Goal: Task Accomplishment & Management: Manage account settings

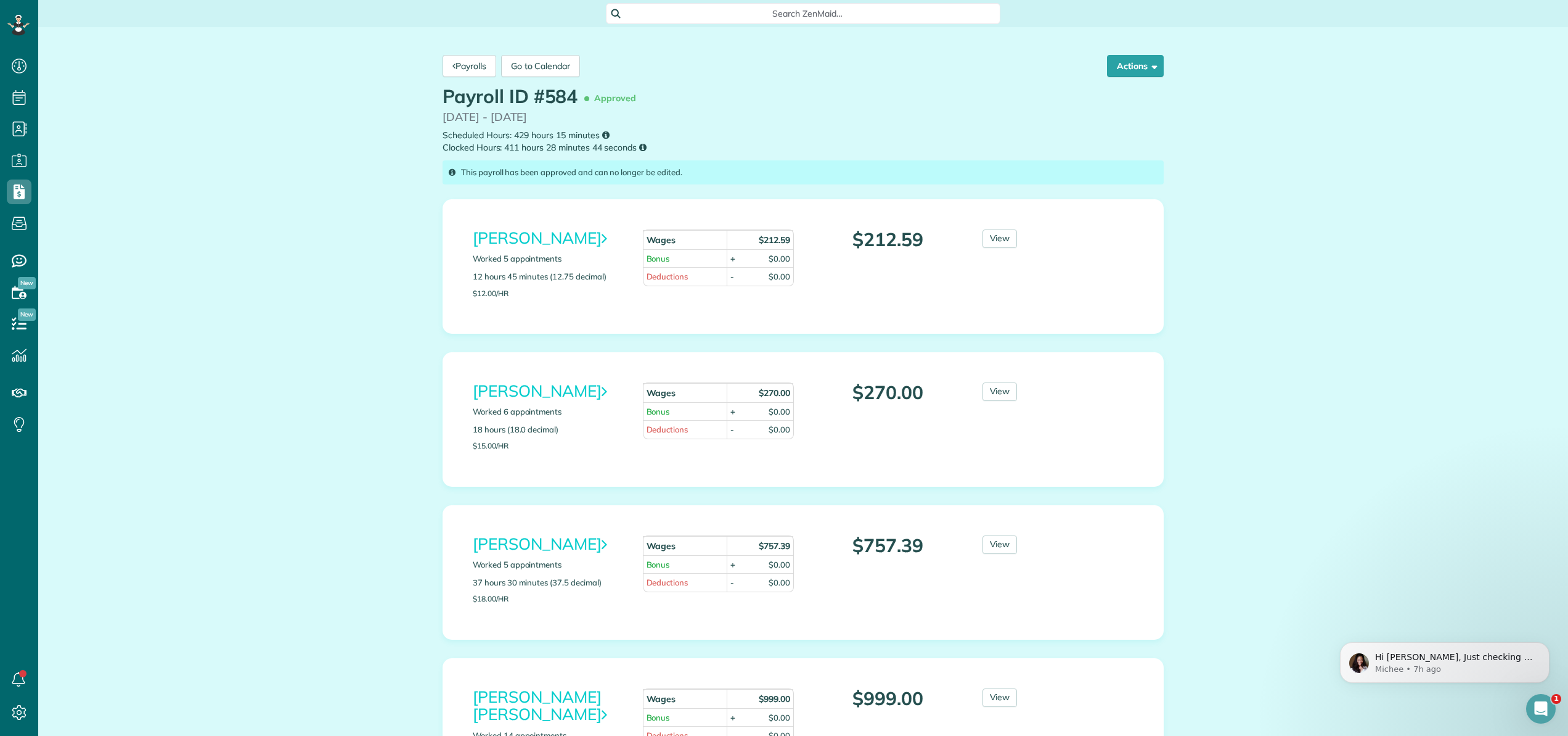
scroll to position [6, 6]
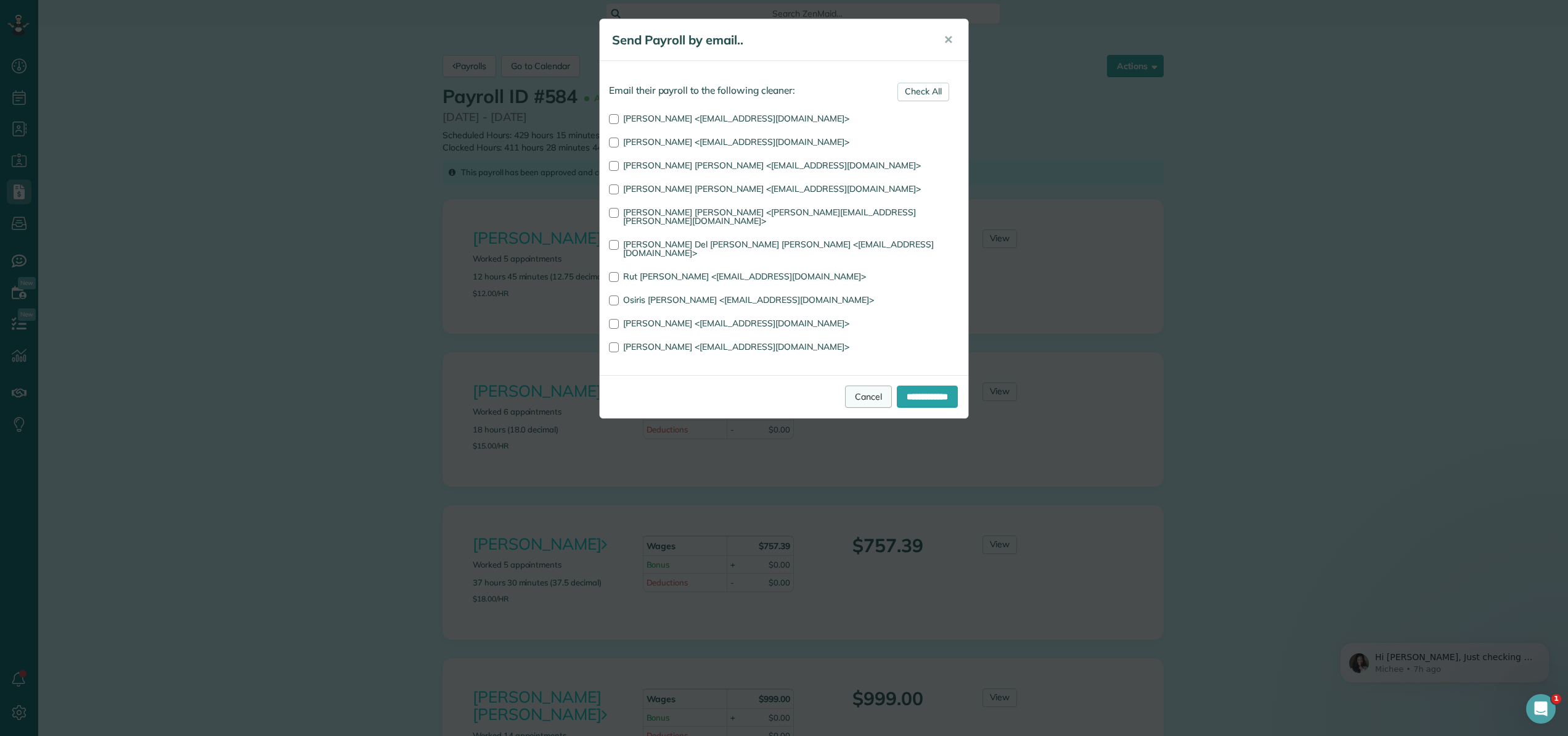
click at [860, 385] on link "Cancel" at bounding box center [869, 396] width 47 height 22
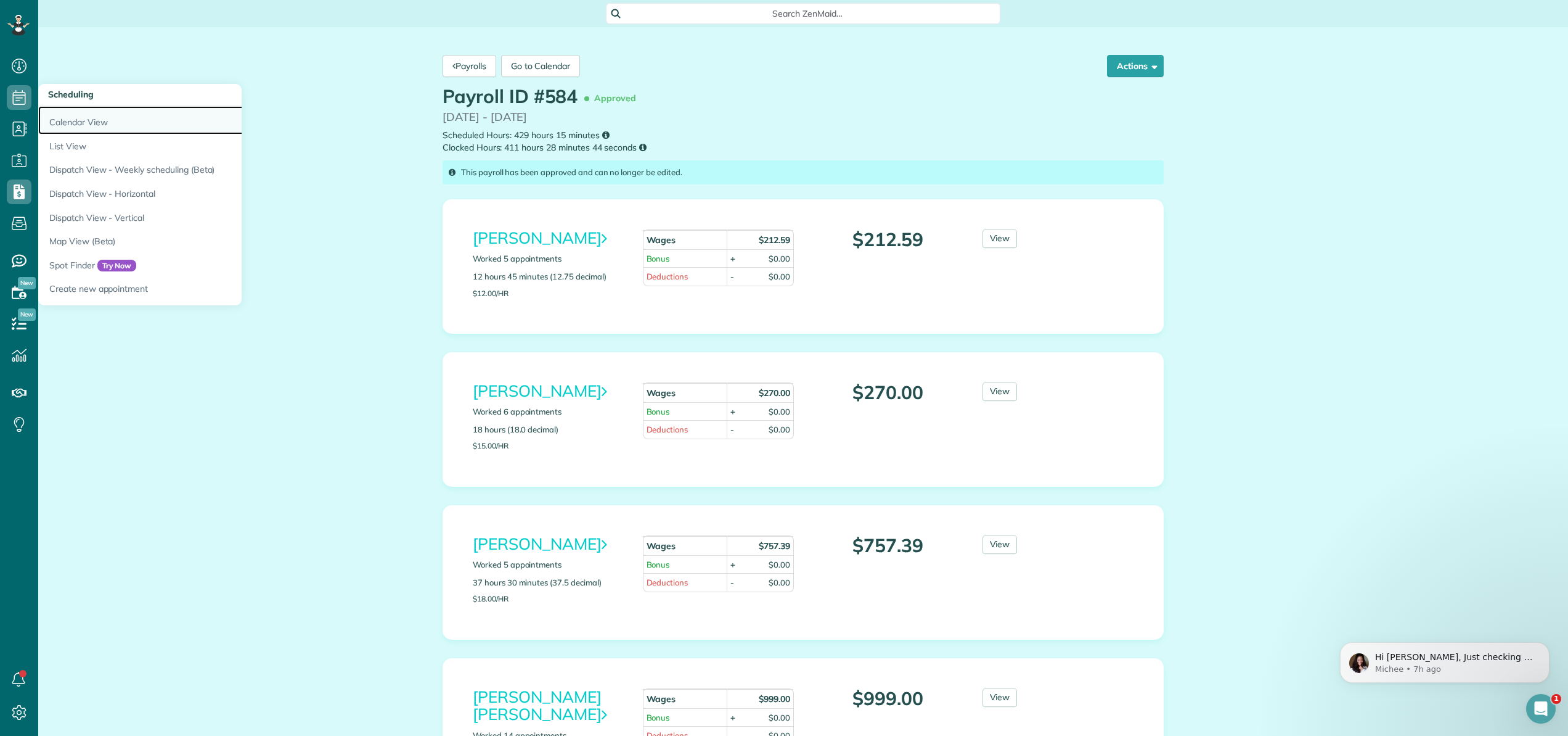
click at [72, 120] on link "Calendar View" at bounding box center [192, 120] width 309 height 28
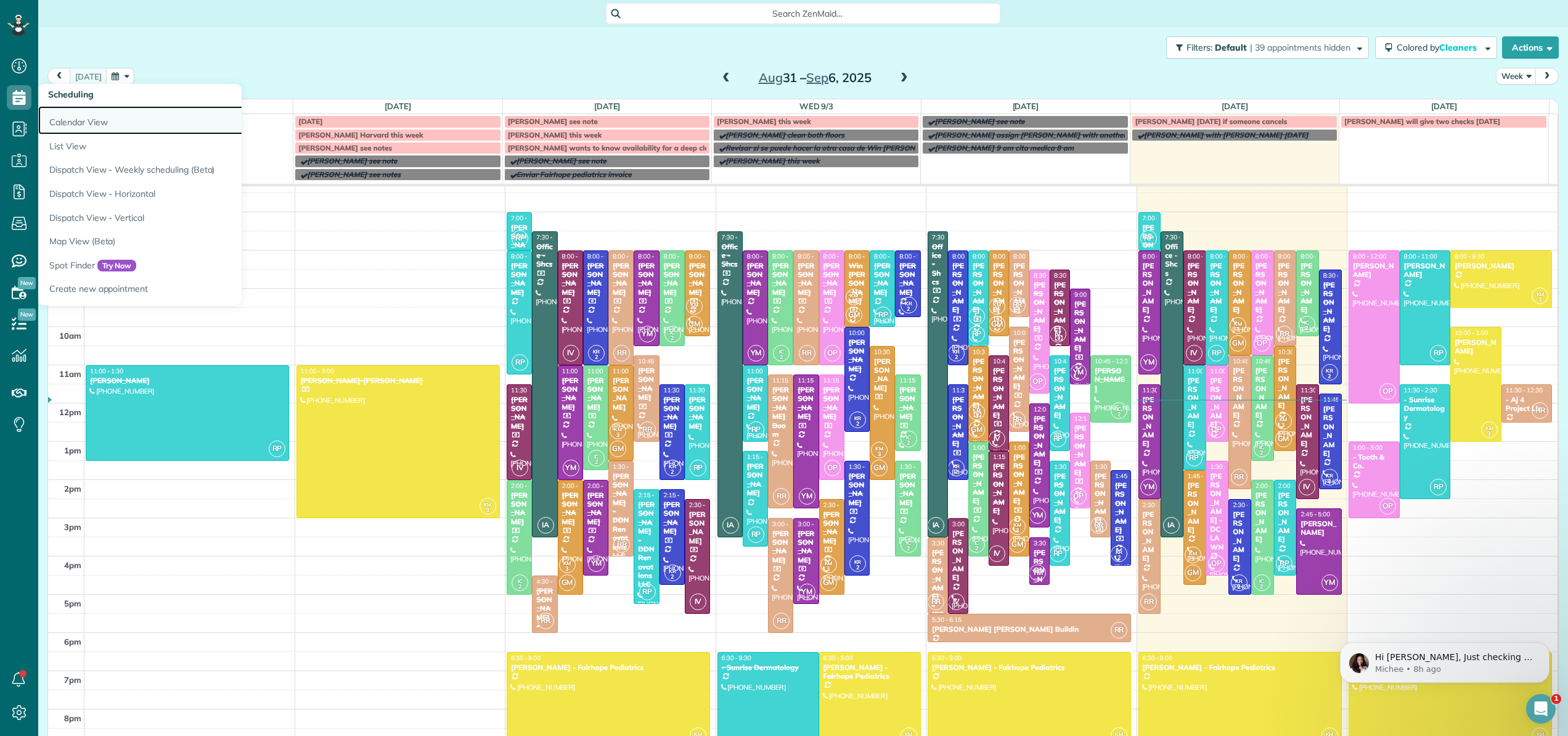
click at [64, 114] on link "Calendar View" at bounding box center [192, 120] width 309 height 28
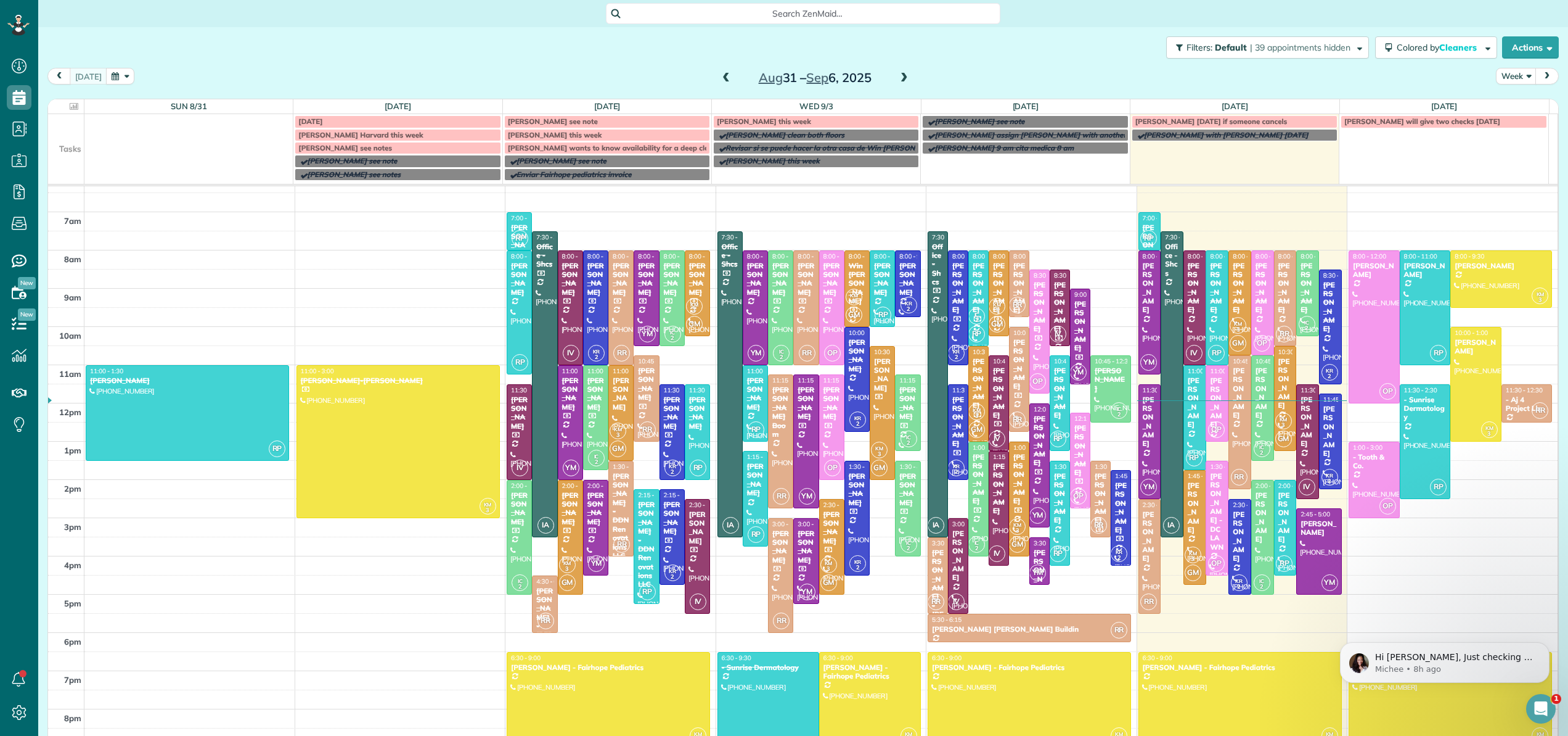
click at [758, 12] on span "Search ZenMaid…" at bounding box center [807, 13] width 375 height 12
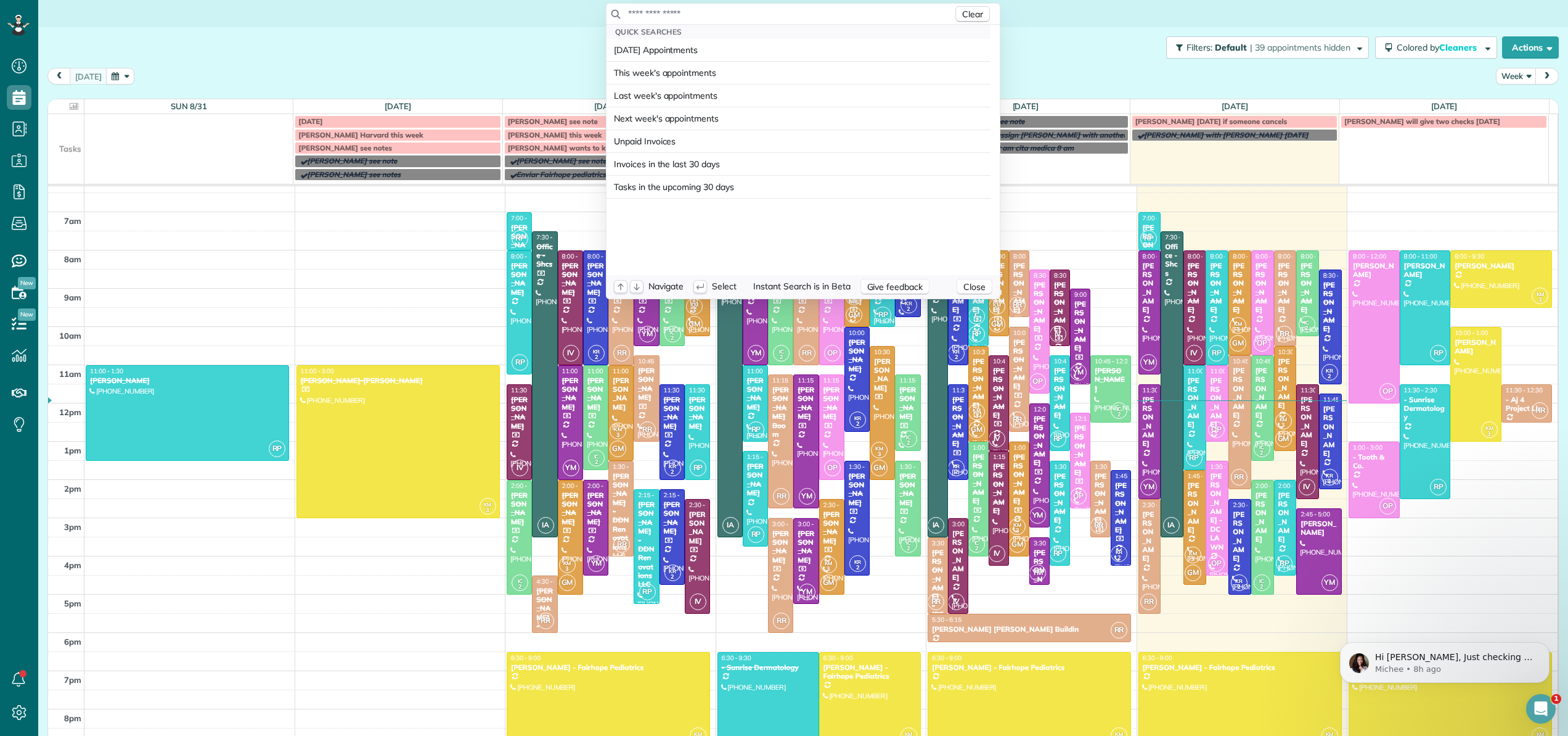
click at [759, 12] on input "text" at bounding box center [790, 13] width 325 height 12
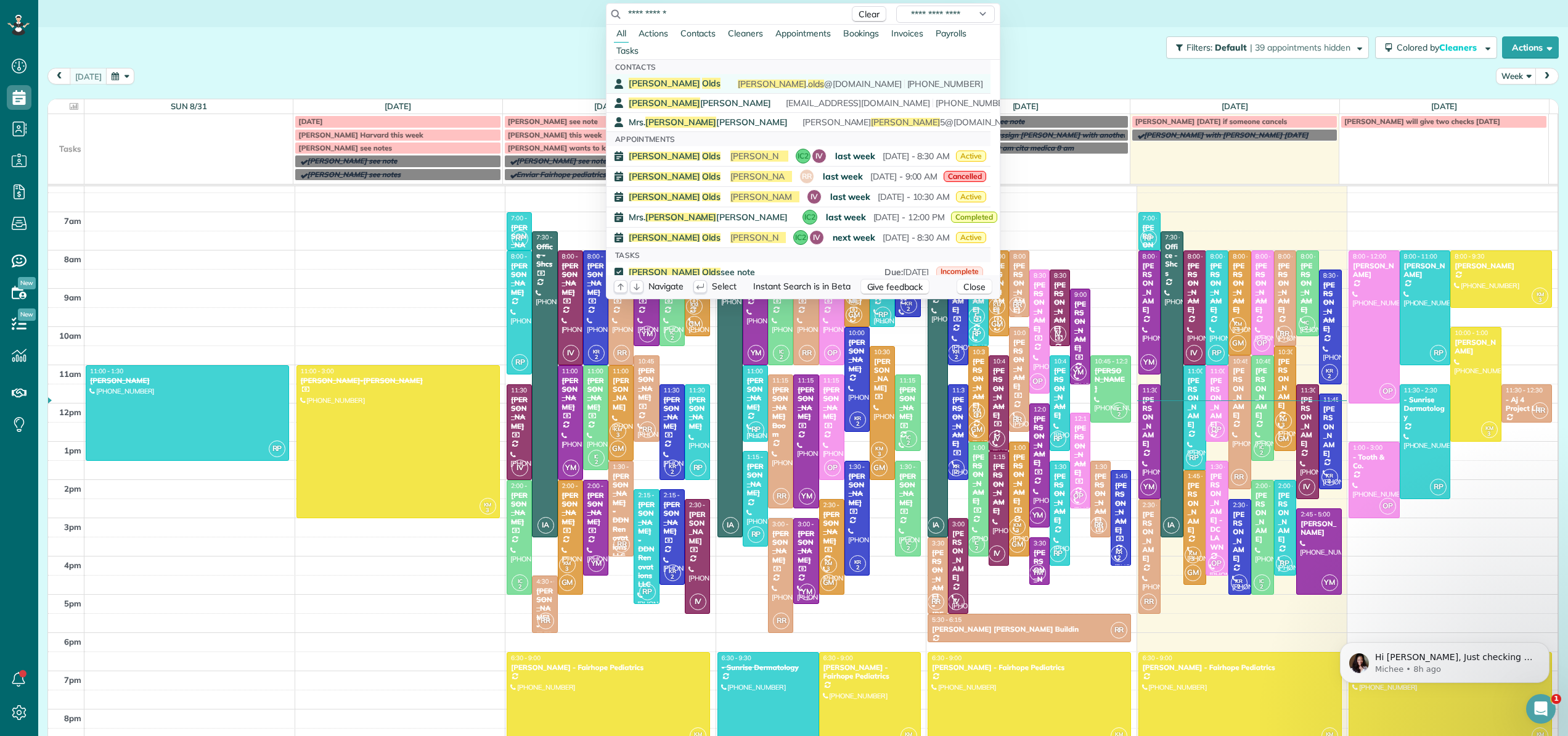
type input "**********"
click at [702, 80] on span "Olds" at bounding box center [711, 83] width 19 height 11
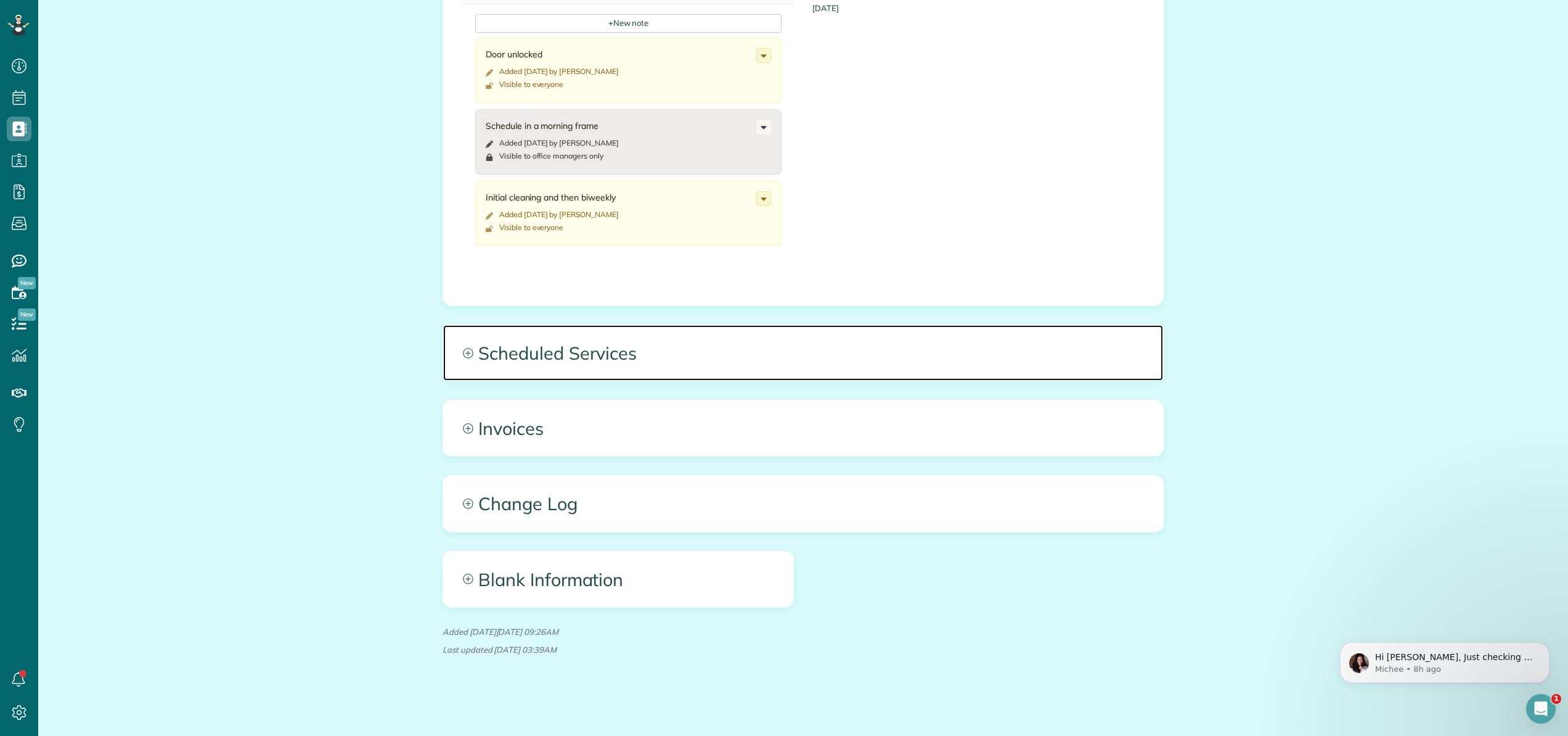
click at [619, 354] on span "Scheduled Services" at bounding box center [803, 354] width 720 height 56
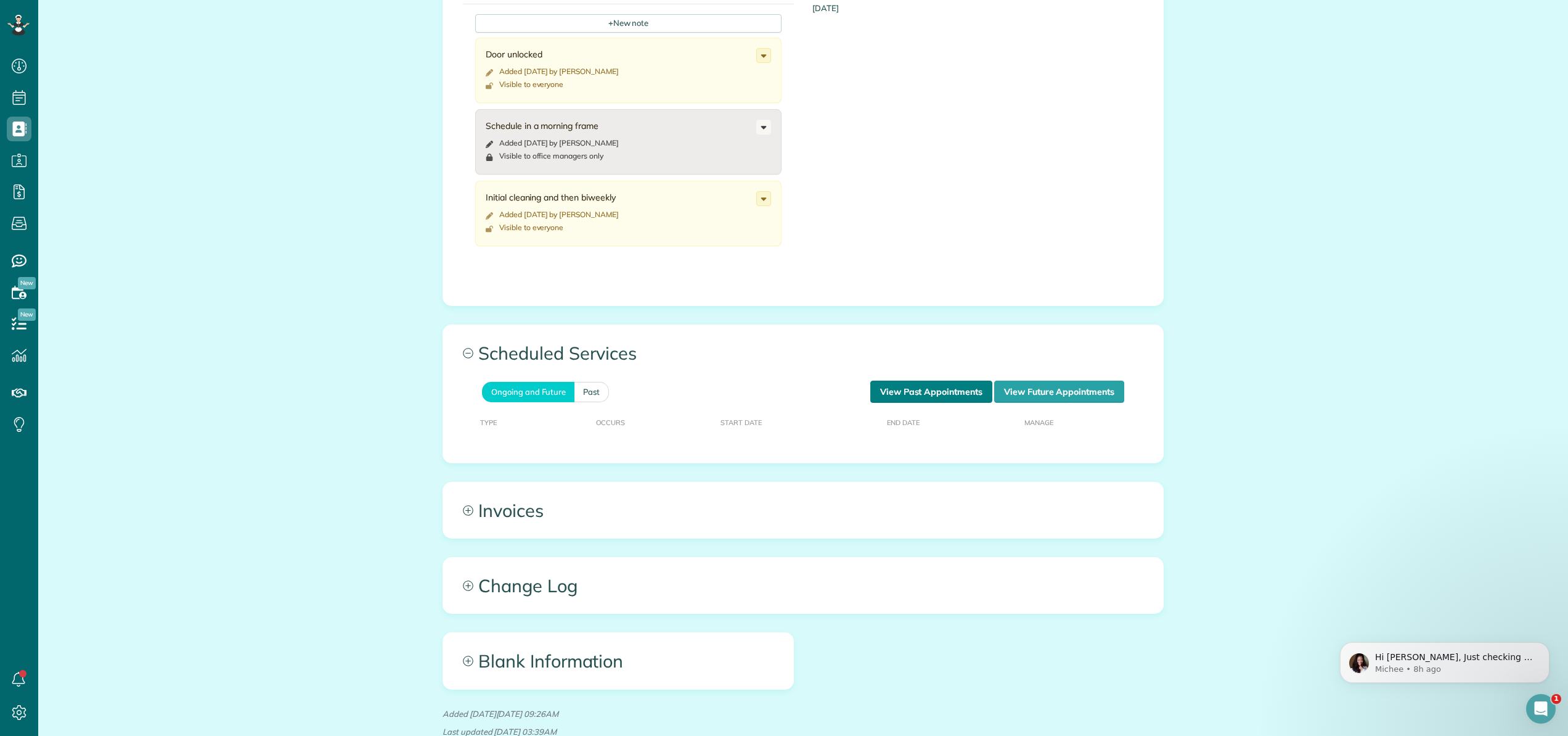
click at [911, 389] on link "View Past Appointments" at bounding box center [931, 392] width 122 height 22
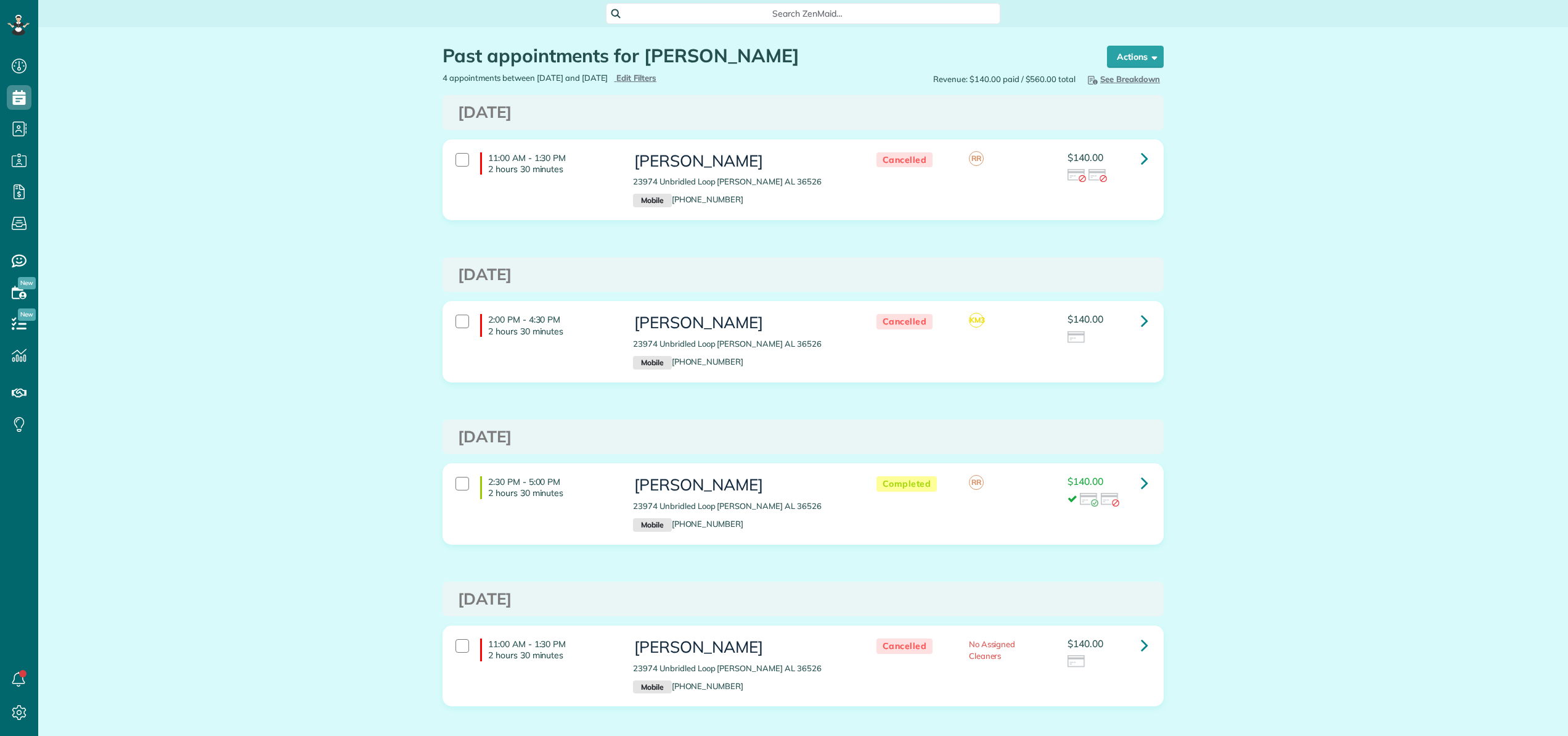
scroll to position [6, 6]
click at [1141, 158] on icon at bounding box center [1145, 158] width 7 height 21
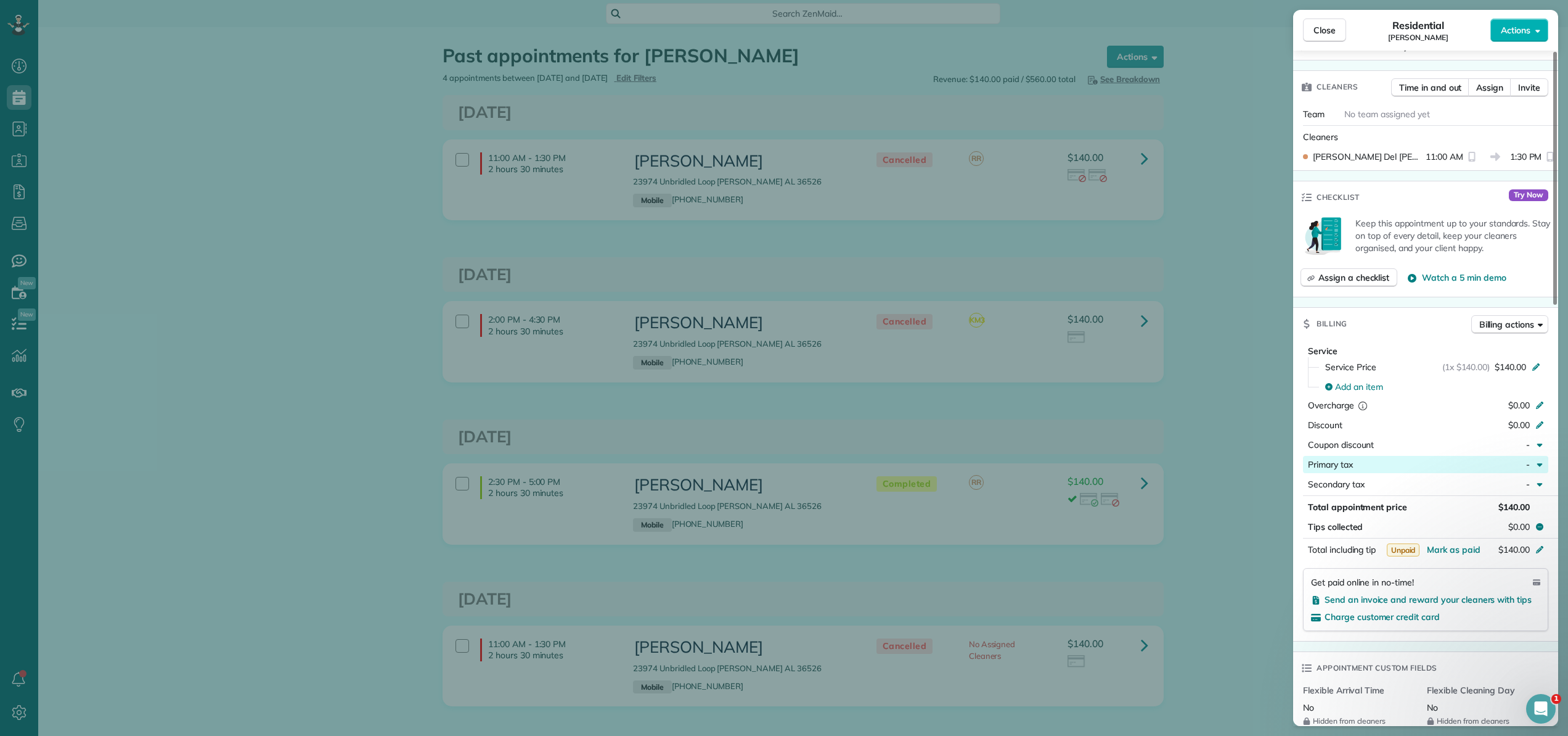
scroll to position [406, 0]
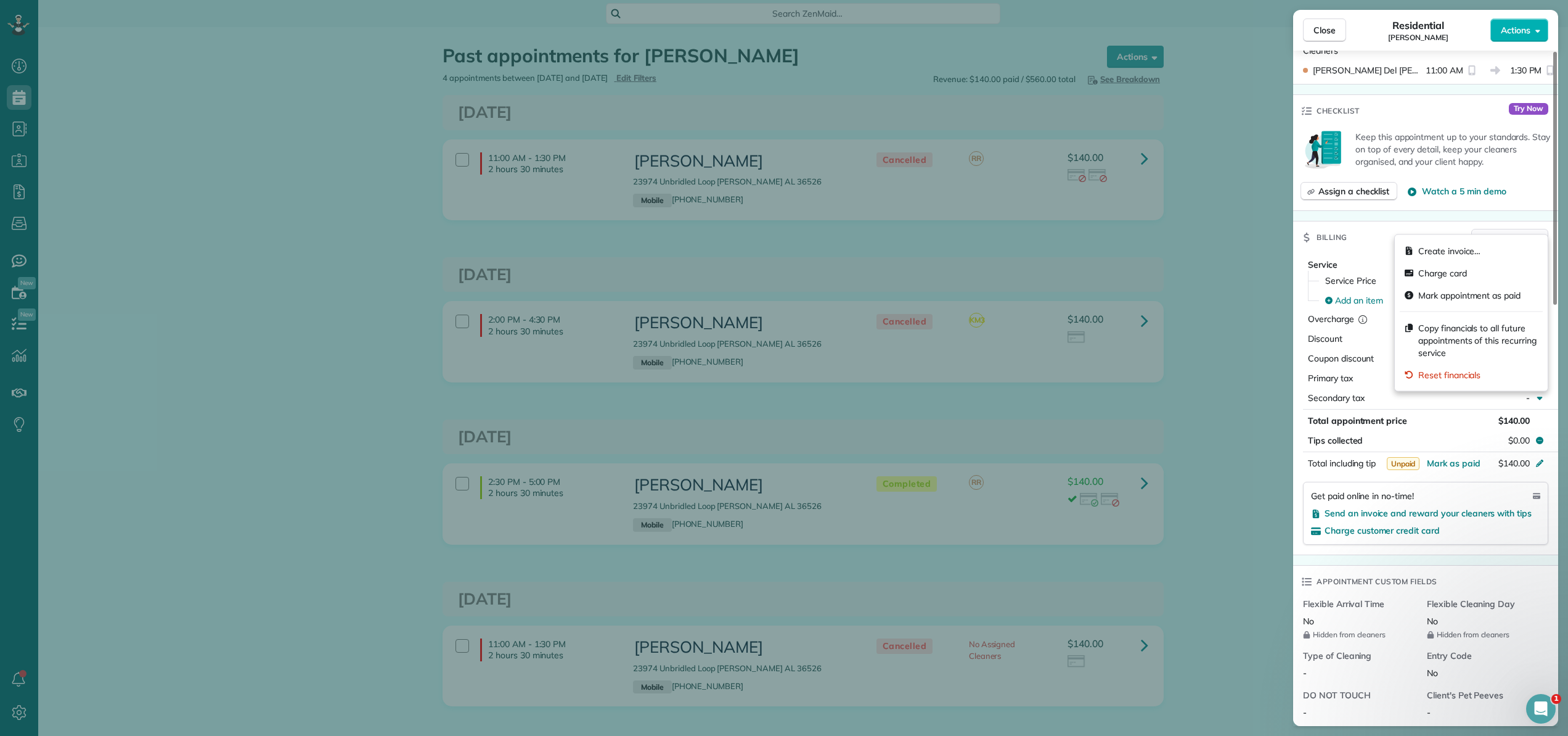
click at [1524, 232] on span "Billing actions" at bounding box center [1506, 238] width 55 height 12
click at [1461, 269] on span "Charge card" at bounding box center [1443, 272] width 48 height 12
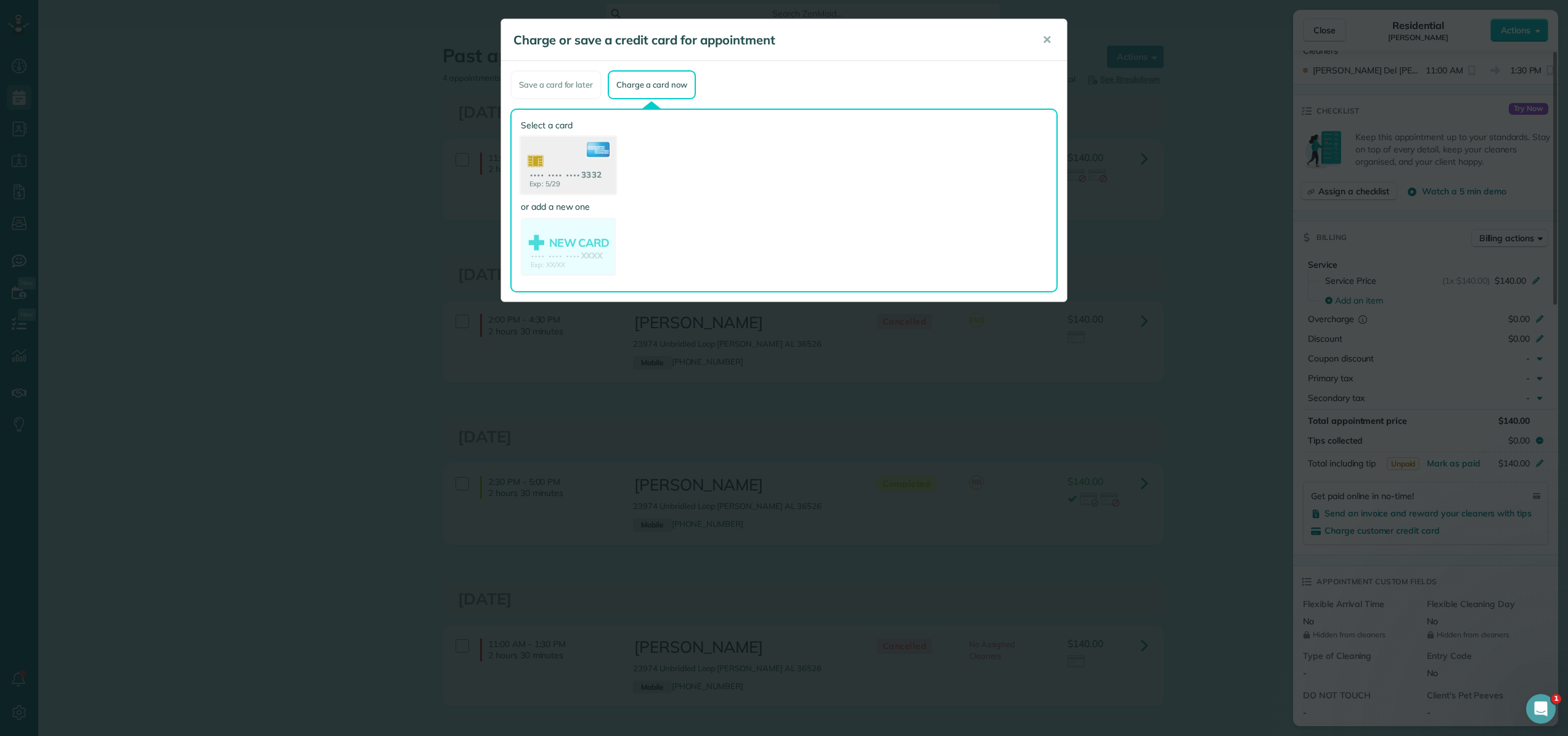
click at [606, 176] on use at bounding box center [569, 167] width 95 height 60
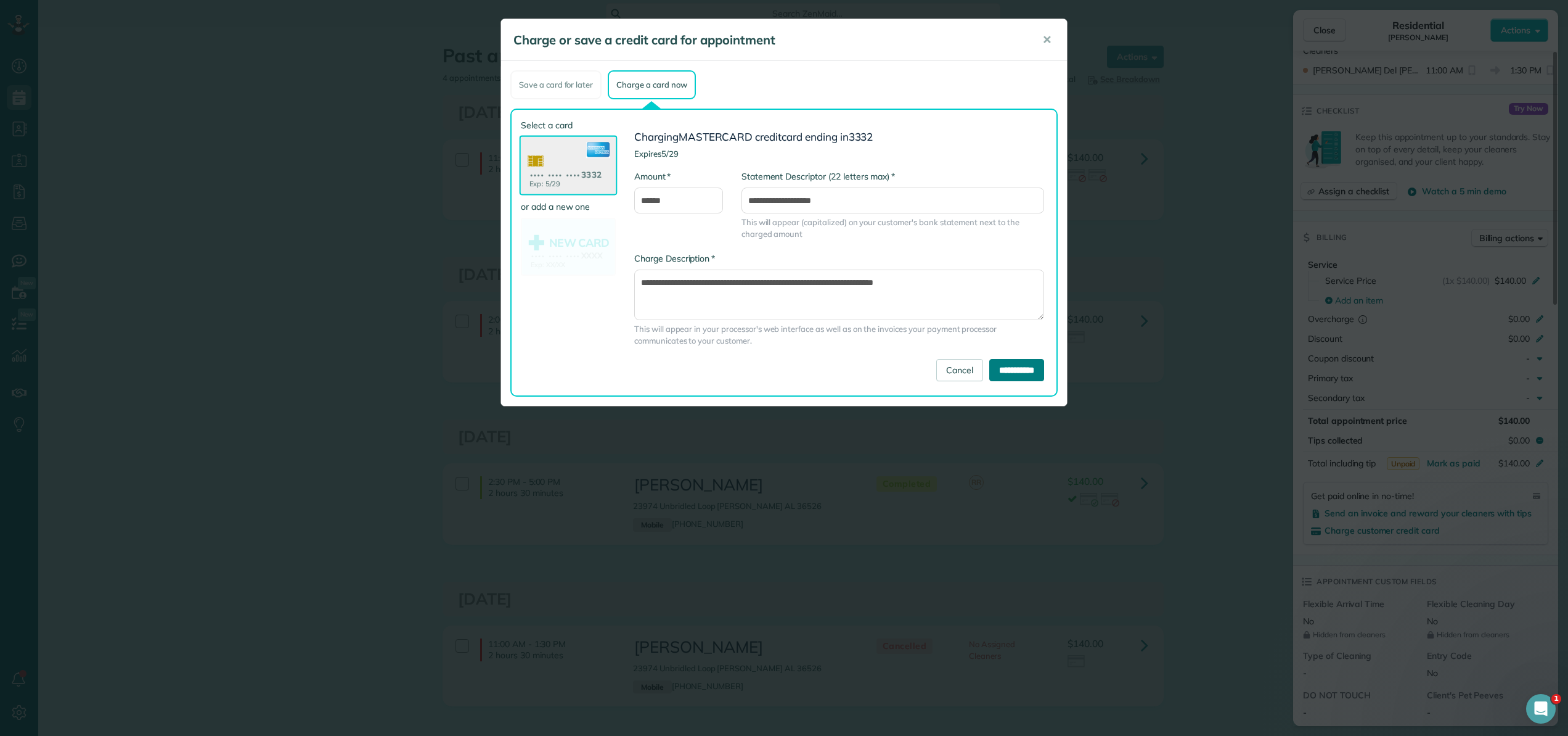
click at [1013, 370] on input "**********" at bounding box center [1016, 370] width 55 height 22
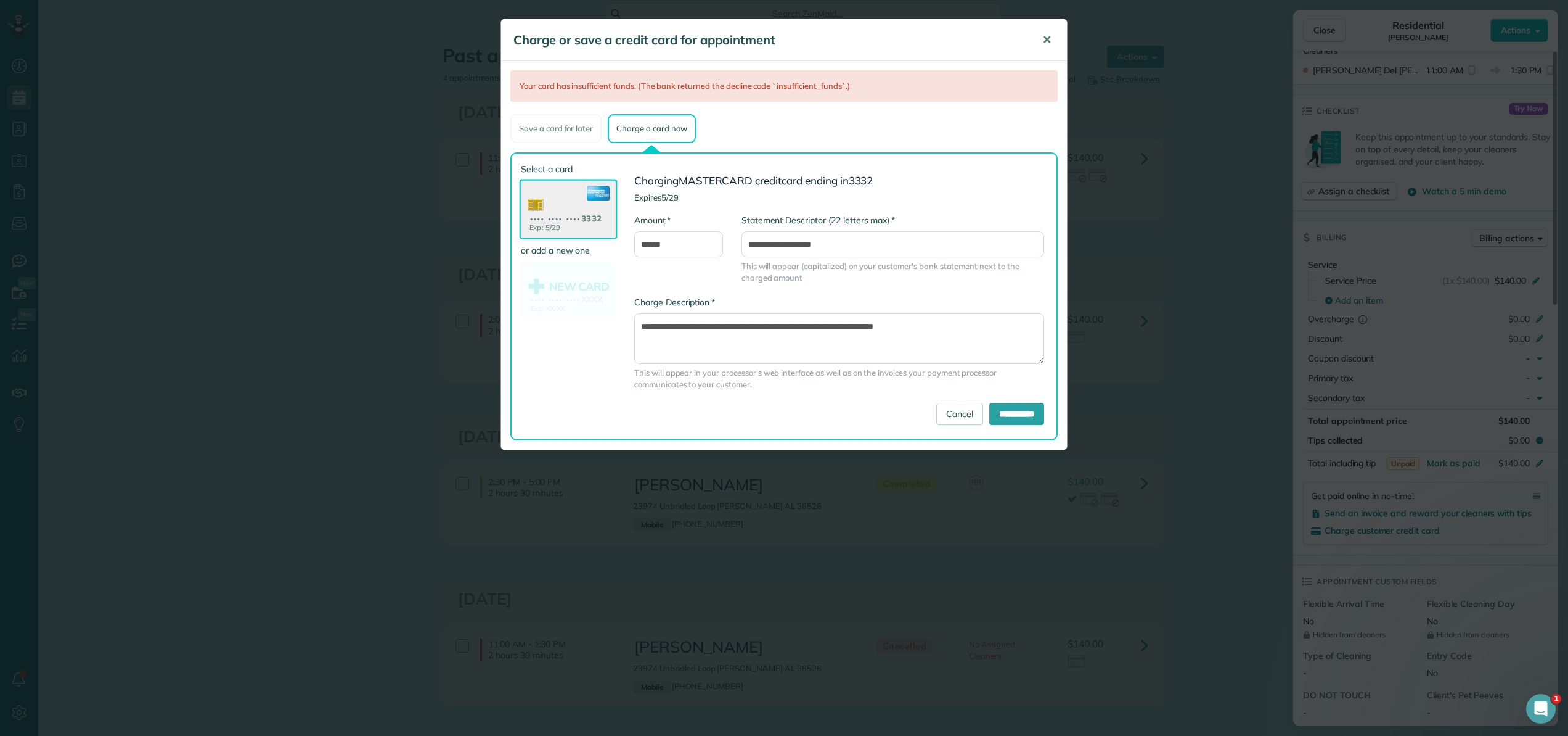
click at [1050, 43] on span "✕" at bounding box center [1047, 39] width 9 height 14
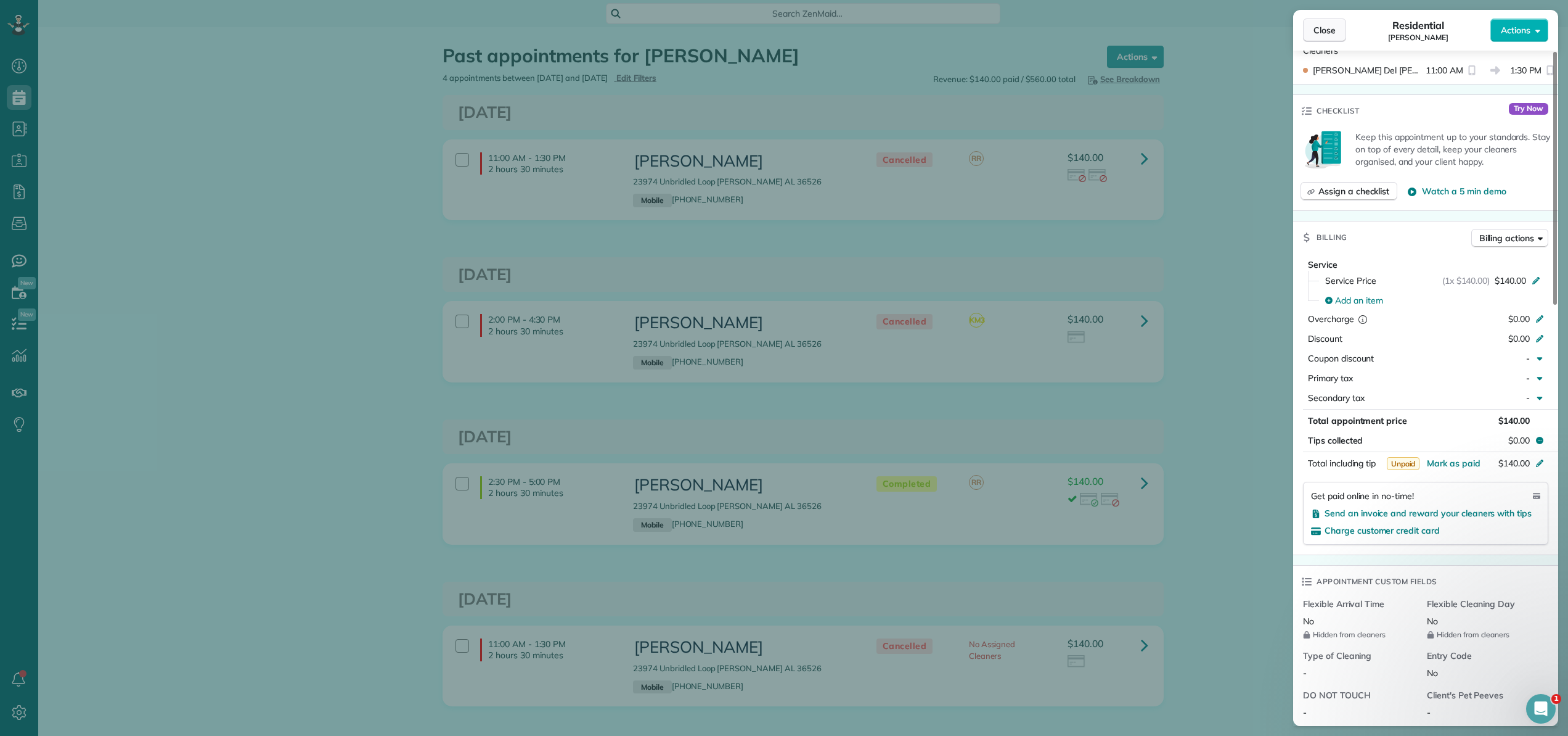
click at [1324, 32] on span "Close" at bounding box center [1325, 30] width 22 height 12
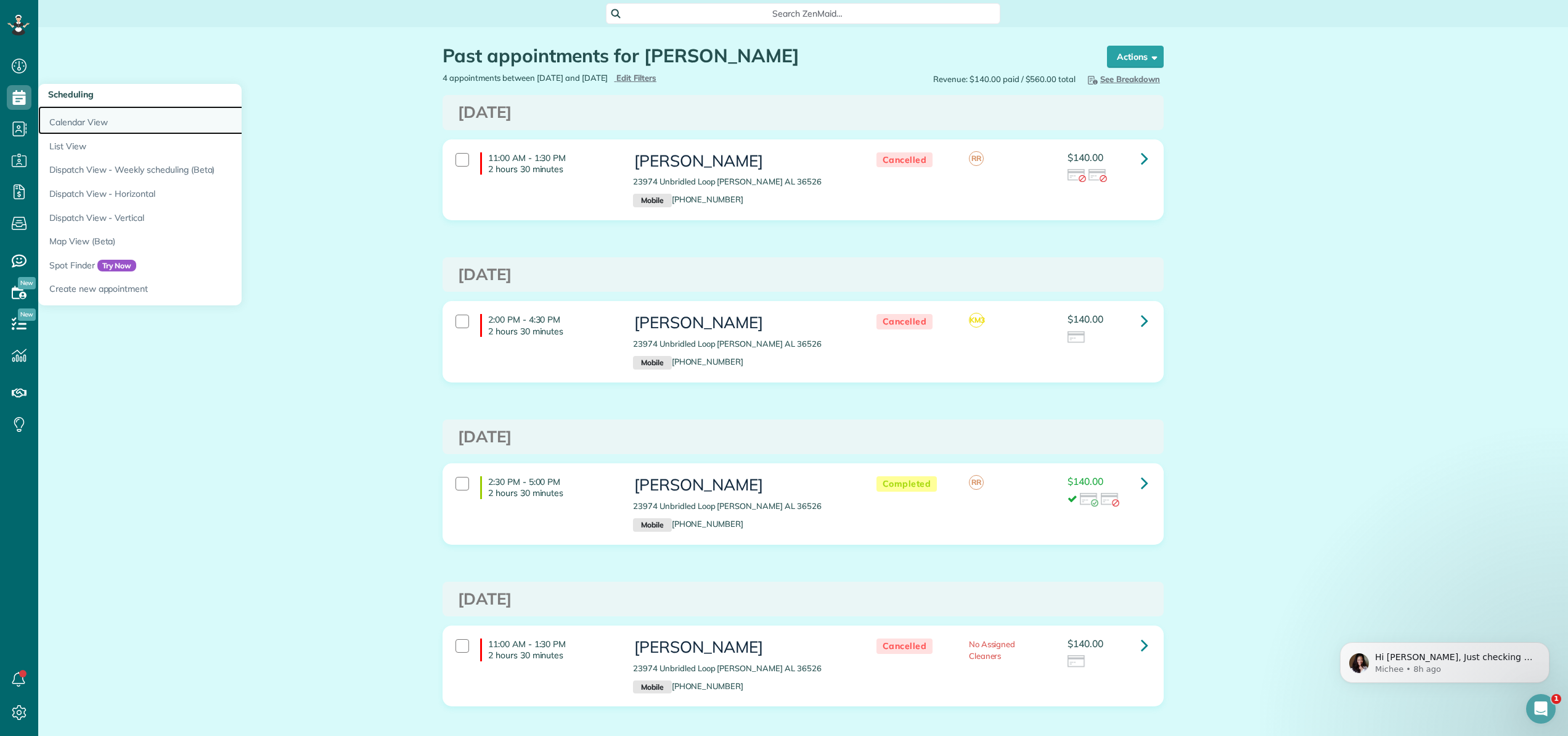
click at [62, 116] on link "Calendar View" at bounding box center [192, 120] width 309 height 28
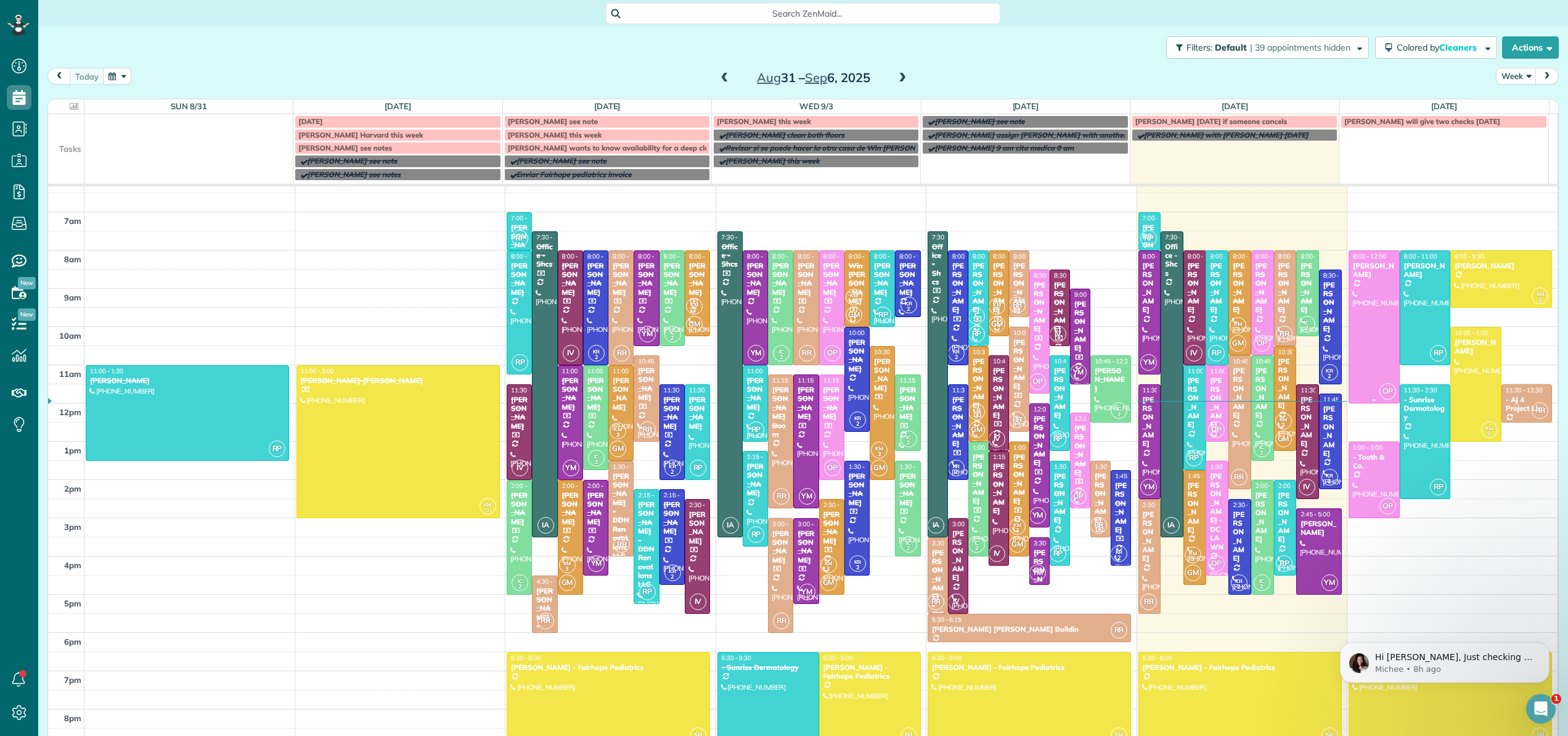
click at [1369, 309] on div at bounding box center [1375, 326] width 50 height 152
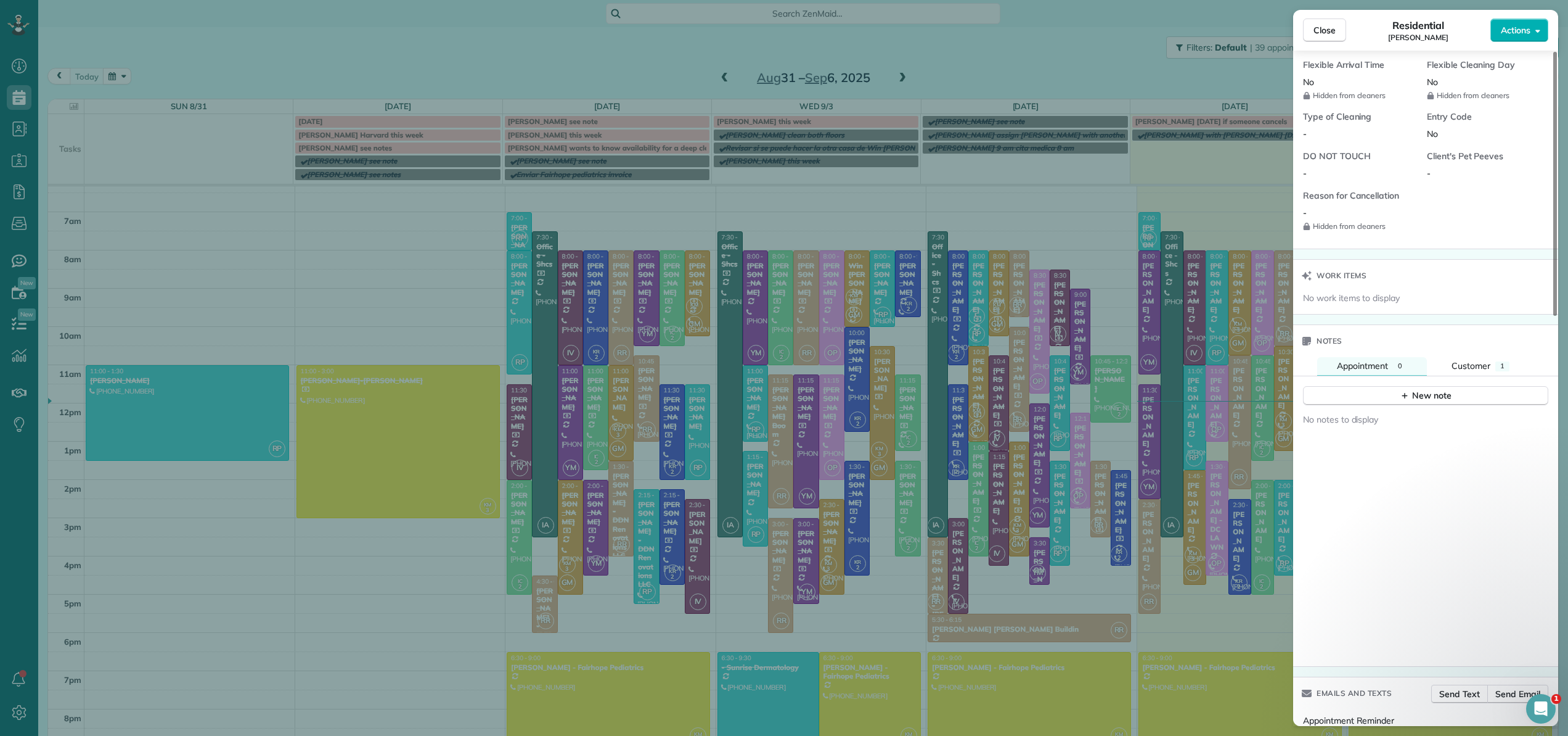
scroll to position [1047, 0]
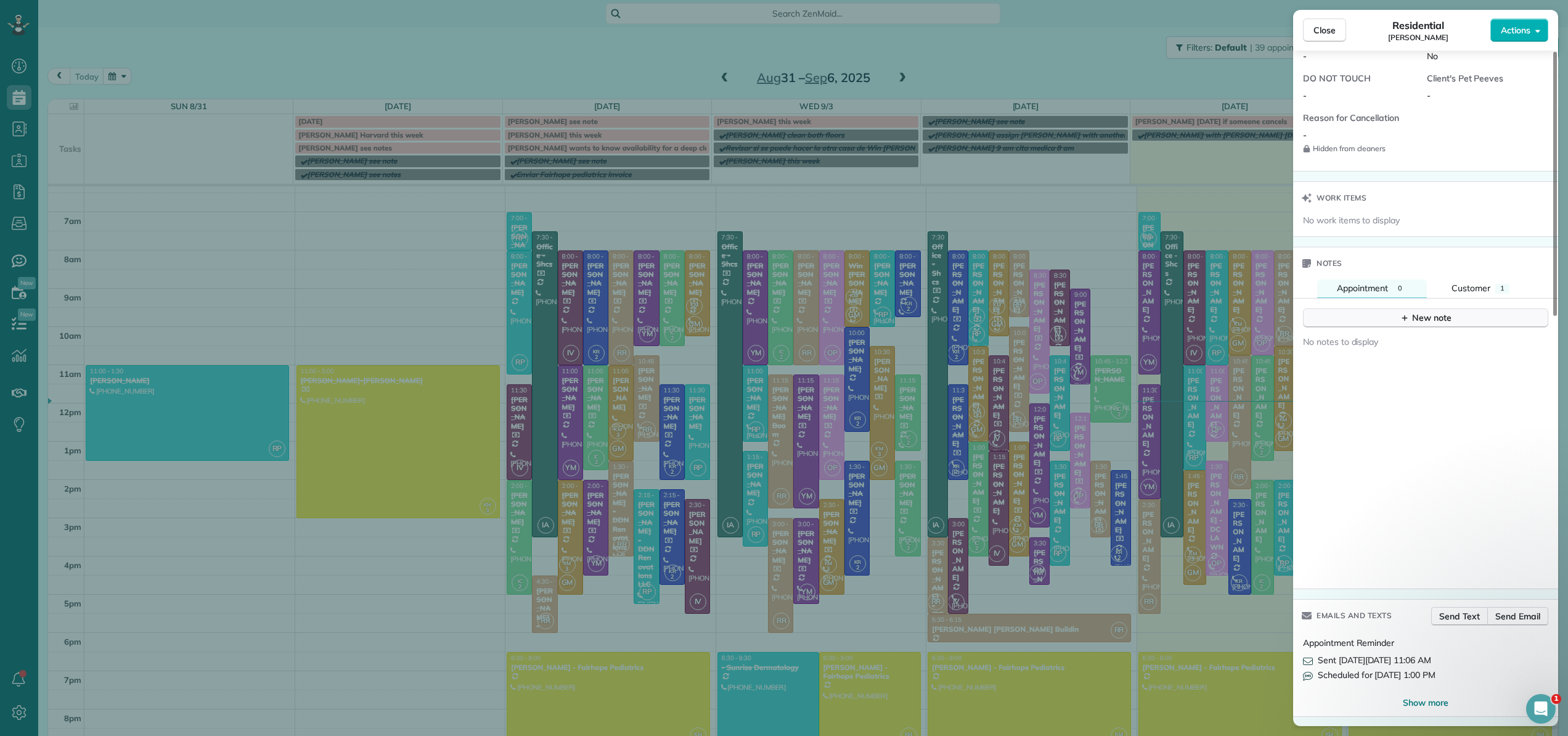
click at [1421, 318] on div "New note" at bounding box center [1426, 318] width 52 height 13
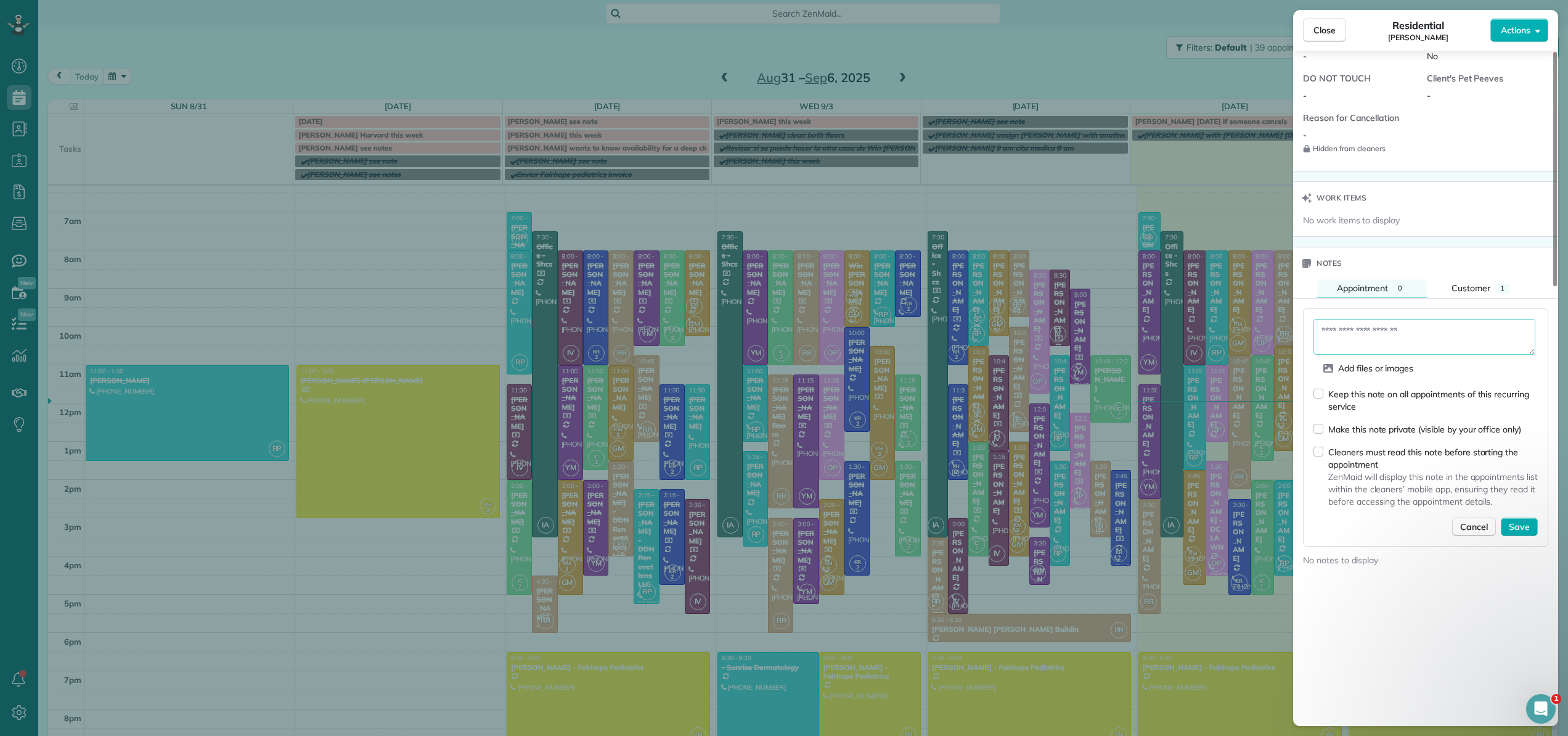
click at [1435, 335] on textarea at bounding box center [1424, 337] width 222 height 35
type textarea "**********"
click at [1522, 529] on span "Save" at bounding box center [1520, 526] width 21 height 12
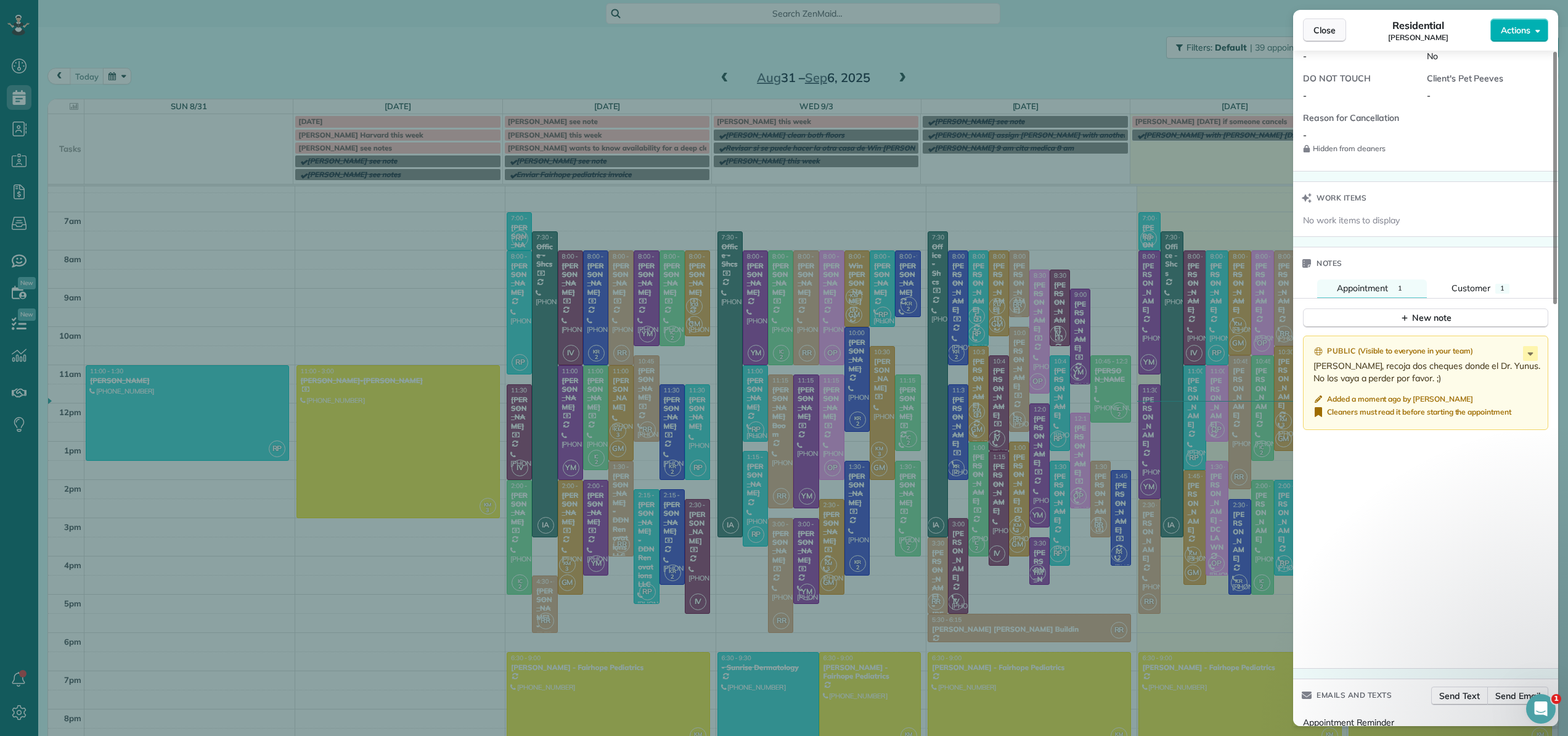
click at [1333, 33] on span "Close" at bounding box center [1325, 30] width 22 height 12
